Goal: Transaction & Acquisition: Purchase product/service

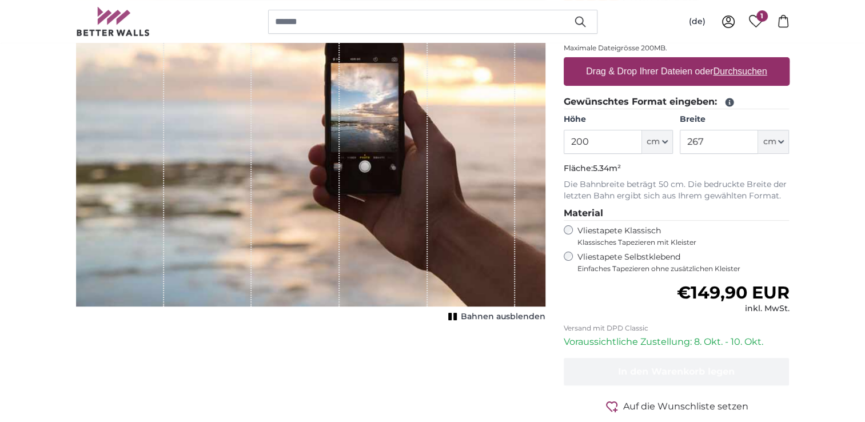
scroll to position [187, 0]
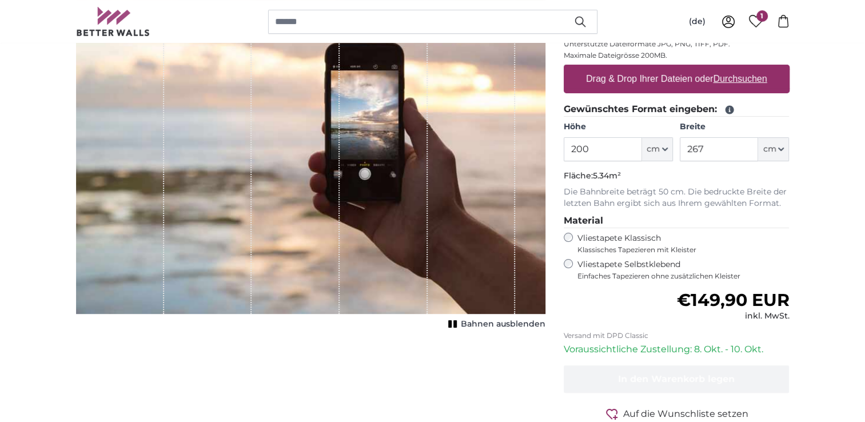
drag, startPoint x: 586, startPoint y: 142, endPoint x: 596, endPoint y: 146, distance: 10.2
click at [596, 148] on input "200" at bounding box center [603, 149] width 78 height 24
type input "2"
type input "355"
click at [710, 148] on input "267" at bounding box center [719, 149] width 78 height 24
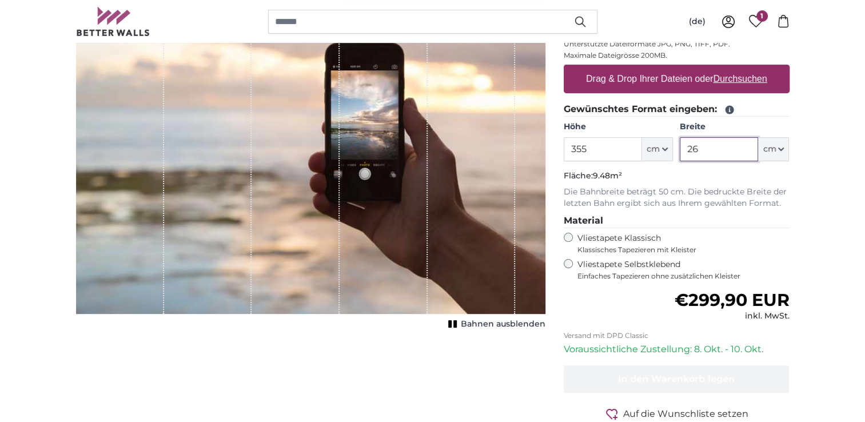
type input "2"
type input "355"
